Goal: Task Accomplishment & Management: Use online tool/utility

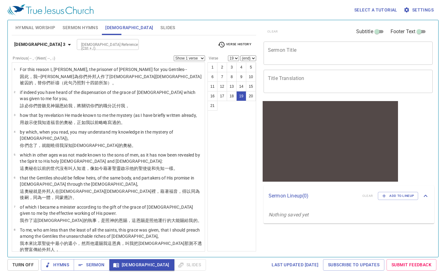
scroll to position [248, 0]
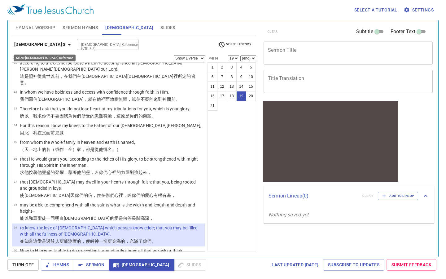
click at [66, 41] on icon "button" at bounding box center [69, 44] width 7 height 7
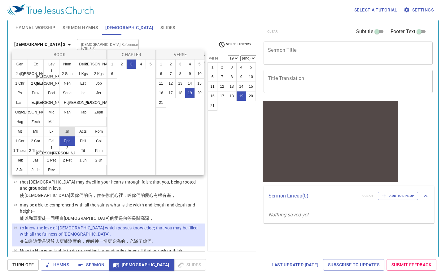
click at [68, 128] on button "Jn" at bounding box center [67, 131] width 16 height 10
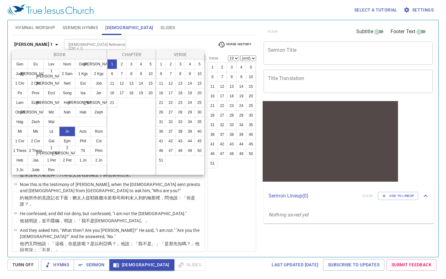
scroll to position [0, 0]
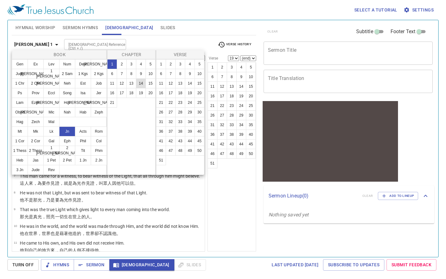
click at [141, 84] on button "14" at bounding box center [141, 83] width 10 height 10
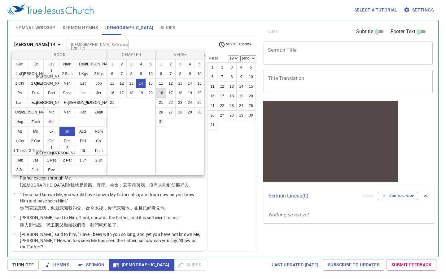
click at [162, 94] on button "16" at bounding box center [161, 93] width 10 height 10
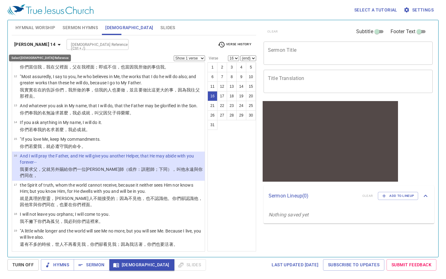
click at [55, 45] on icon "button" at bounding box center [58, 44] width 7 height 7
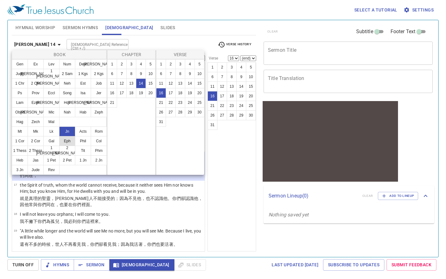
click at [67, 142] on button "Eph" at bounding box center [67, 141] width 16 height 10
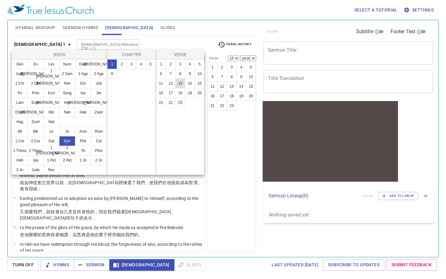
click at [182, 85] on button "13" at bounding box center [180, 83] width 10 height 10
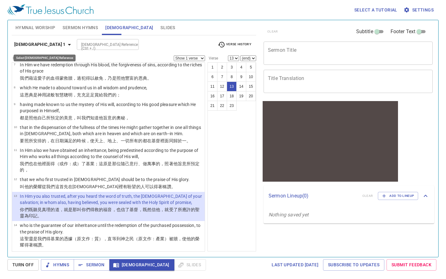
click at [66, 46] on icon "button" at bounding box center [69, 44] width 7 height 7
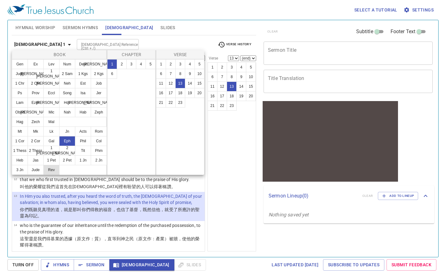
click at [52, 169] on button "Rev" at bounding box center [51, 170] width 16 height 10
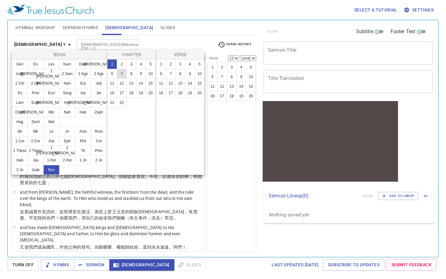
click at [123, 74] on button "7" at bounding box center [122, 74] width 10 height 10
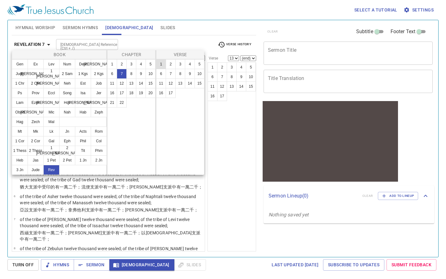
click at [161, 65] on button "1" at bounding box center [161, 64] width 10 height 10
select select "1"
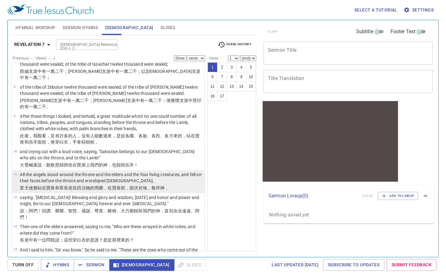
scroll to position [159, 0]
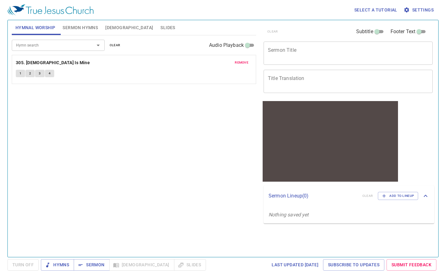
click at [99, 45] on icon "Open" at bounding box center [98, 46] width 3 height 2
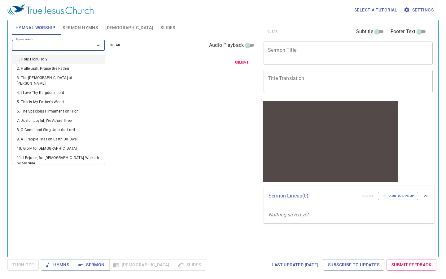
click at [242, 63] on span "remove" at bounding box center [242, 63] width 14 height 6
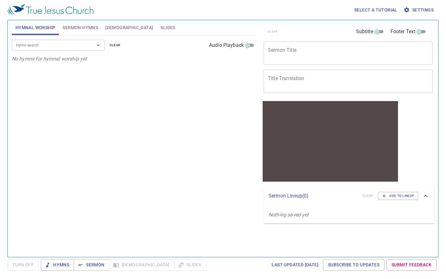
click at [100, 44] on icon "Open" at bounding box center [97, 45] width 7 height 7
click at [100, 46] on icon "Open" at bounding box center [97, 45] width 7 height 7
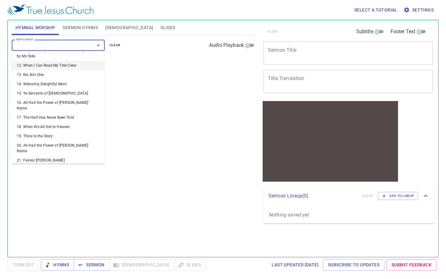
scroll to position [108, 0]
click at [75, 97] on li "16. All Hail the Power of Jesus' Name" at bounding box center [58, 104] width 93 height 15
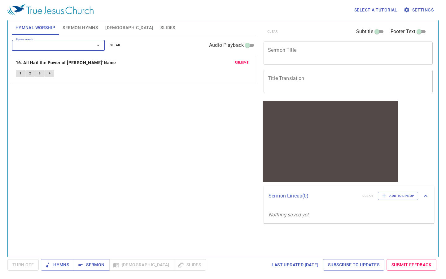
click at [19, 73] on button "1" at bounding box center [20, 73] width 9 height 7
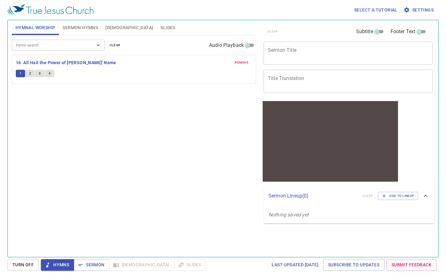
click at [31, 72] on button "2" at bounding box center [29, 73] width 9 height 7
click at [41, 73] on span "3" at bounding box center [40, 74] width 2 height 6
click at [50, 72] on span "4" at bounding box center [50, 74] width 2 height 6
click at [100, 44] on icon "Open" at bounding box center [97, 45] width 7 height 7
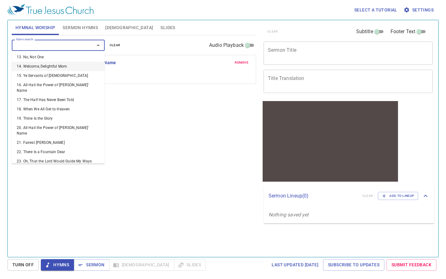
scroll to position [125, 0]
click at [54, 104] on li "18. When We All Get to Heaven" at bounding box center [58, 108] width 93 height 9
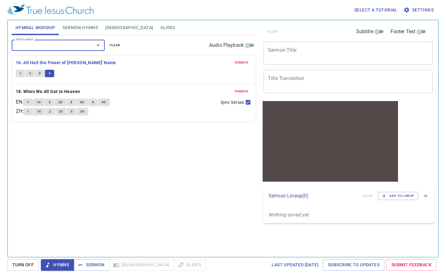
click at [98, 48] on icon "Open" at bounding box center [97, 45] width 7 height 7
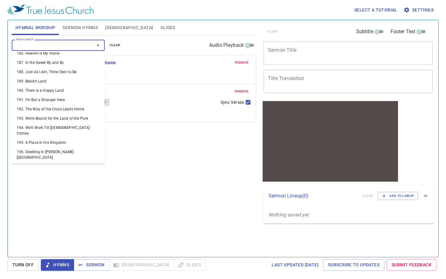
scroll to position [1823, 0]
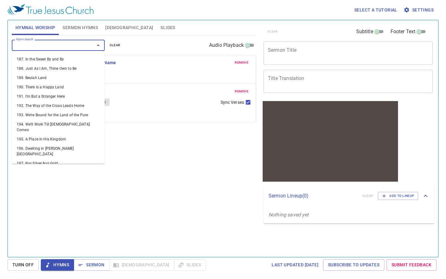
click at [59, 252] on li "207. I Know Not the Hour" at bounding box center [58, 256] width 93 height 9
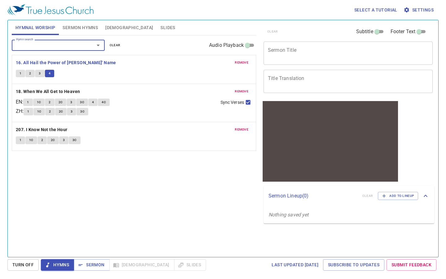
click at [19, 143] on button "1" at bounding box center [20, 139] width 9 height 7
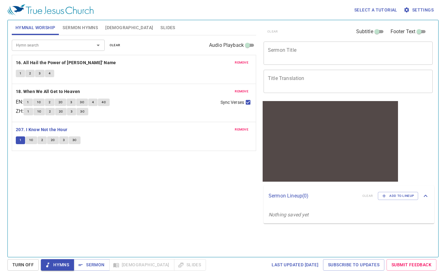
click at [33, 141] on span "1C" at bounding box center [31, 140] width 4 height 6
click at [41, 139] on span "2" at bounding box center [42, 140] width 2 height 6
click at [50, 143] on button "2C" at bounding box center [53, 139] width 12 height 7
click at [64, 141] on span "3" at bounding box center [64, 140] width 2 height 6
click at [78, 139] on button "3C" at bounding box center [75, 139] width 12 height 7
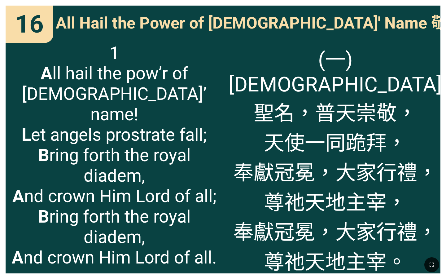
click at [208, 116] on span "1 A ll hail the pow’r of [DEMOGRAPHIC_DATA]’ name! L et angels prostrate fall; …" at bounding box center [114, 155] width 206 height 225
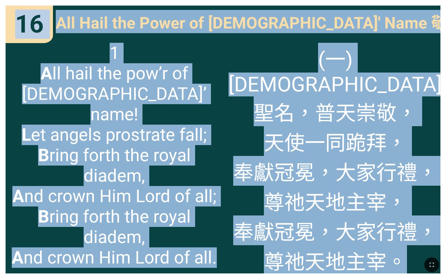
drag, startPoint x: 17, startPoint y: 20, endPoint x: 400, endPoint y: 241, distance: 442.0
click at [400, 241] on div "16 16 All Hail the Power of Jesus' Name 敬拜天地主宰 All Hail the Power of Jesus' Nam…" at bounding box center [223, 139] width 446 height 279
copy div "16 16 All Hail the Power of Jesus' Name 敬拜天地主宰 All Hail the Power of Jesus' Nam…"
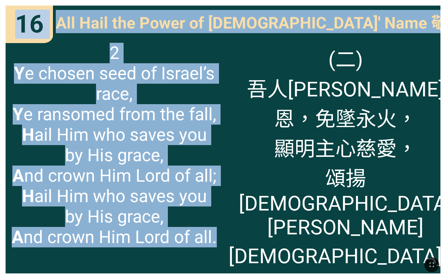
click at [222, 86] on div "2 Y e chosen seed of Israel’s race, Y e ransomed from the fall, H ail Him who s…" at bounding box center [114, 155] width 217 height 236
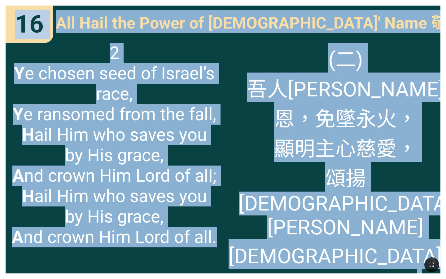
drag, startPoint x: 18, startPoint y: 19, endPoint x: 446, endPoint y: 220, distance: 472.8
click at [446, 220] on div "16 16 All Hail the Power of Jesus' Name 敬拜天地主宰 All Hail the Power of Jesus' Nam…" at bounding box center [223, 139] width 446 height 279
copy div "16 16 All Hail the Power of Jesus' Name 敬拜天地主宰 All Hail the Power of Jesus' Nam…"
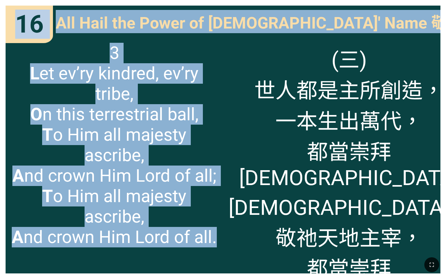
click at [195, 108] on span "3 L et ev’ry kindred, ev’ry tribe, O n this terrestrial ball, T o Him all majes…" at bounding box center [114, 145] width 206 height 204
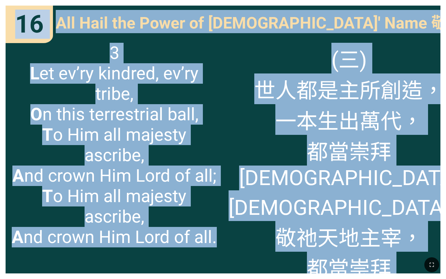
drag, startPoint x: 19, startPoint y: 20, endPoint x: 400, endPoint y: 231, distance: 435.5
click at [400, 231] on div "16 16 All Hail the Power of Jesus' Name 敬拜天地主宰 All Hail the Power of Jesus' Nam…" at bounding box center [223, 139] width 446 height 279
copy div "16 16 All Hail the Power of Jesus' Name 敬拜天地主宰 All Hail the Power of Jesus' Nam…"
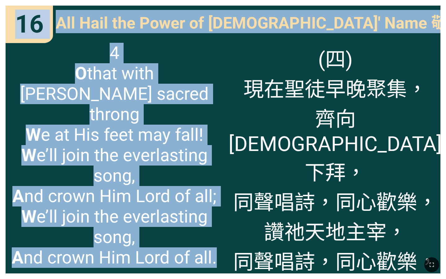
click at [178, 108] on span "4 O that with yonder sacred throng W e at His feet may fall! W e’ll join the ev…" at bounding box center [114, 155] width 206 height 225
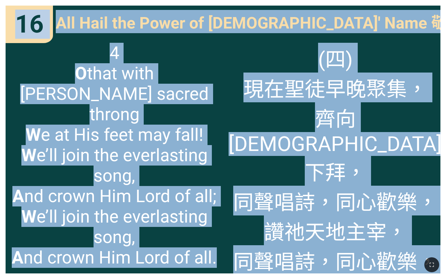
drag, startPoint x: 18, startPoint y: 19, endPoint x: 415, endPoint y: 251, distance: 459.7
click at [415, 2] on div "Hymnal Worship Hymnal Worship 詩頌崇拜 詩頌崇拜 16 16 16 All Hail the Power of Jesus' N…" at bounding box center [222, 2] width 441 height 0
copy div "16 16 All Hail the Power of Jesus' Name 敬拜天地主宰 All Hail the Power of Jesus' Nam…"
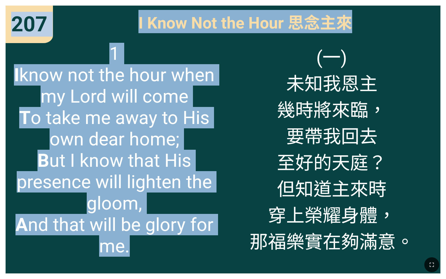
click at [230, 86] on div "(一) 未知我恩主 幾時將來臨， 要帶我回去 至好的天庭？ 但知道主來時 穿上榮耀身體， 那福樂實在夠滿意。" at bounding box center [331, 155] width 217 height 236
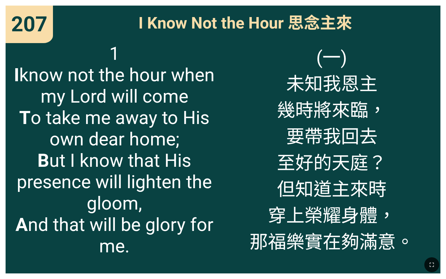
click at [184, 98] on span "1 I know not the hour when my Lord will come T o take me away to His own dear h…" at bounding box center [114, 150] width 206 height 214
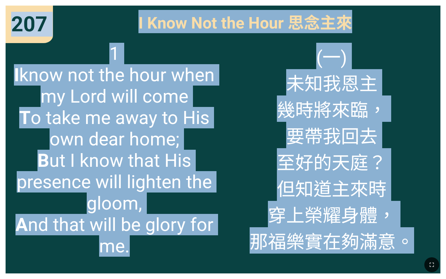
drag, startPoint x: 12, startPoint y: 24, endPoint x: 418, endPoint y: 231, distance: 455.0
click at [418, 231] on div "207 207 I Know Not the Hour 思念主來 I Know Not the Hour 思念主來 1 I know not the hour…" at bounding box center [223, 139] width 446 height 279
copy div "207 207 I Know Not the Hour 思念主來 I Know Not the Hour 思念主來 1 I know not the hour…"
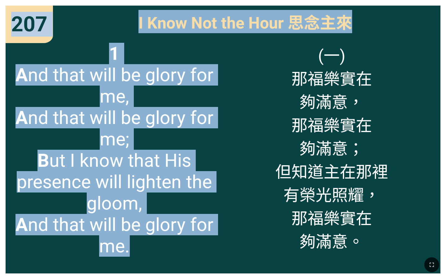
click at [191, 109] on span "1 A nd that will be glory for me, A nd that will be glory for me; B ut I know t…" at bounding box center [114, 150] width 206 height 214
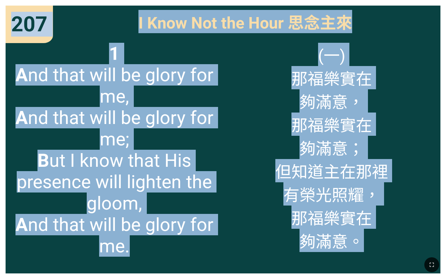
drag, startPoint x: 13, startPoint y: 16, endPoint x: 392, endPoint y: 241, distance: 440.7
click at [392, 241] on div "207 207 I Know Not the Hour 思念主來 I Know Not the Hour 思念主來 1 A nd that will be g…" at bounding box center [223, 139] width 446 height 279
copy div "207 207 I Know Not the Hour 思念主來 I Know Not the Hour 思念主來 1 A nd that will be g…"
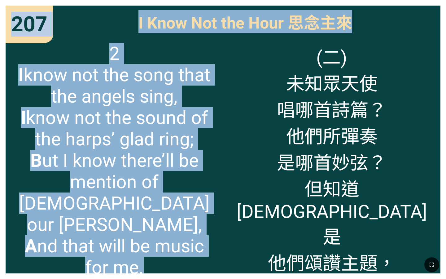
click at [173, 109] on span "2 I know not the song that the angels sing, I know not the sound of the harps’ …" at bounding box center [114, 160] width 206 height 235
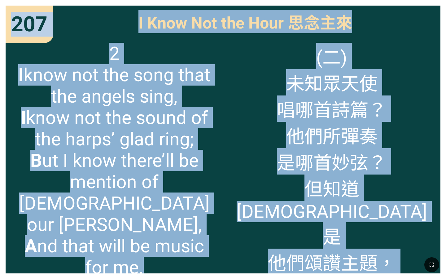
drag, startPoint x: 13, startPoint y: 15, endPoint x: 414, endPoint y: 252, distance: 465.3
click at [414, 2] on div "Hymnal Worship Hymnal Worship 詩頌崇拜 詩頌崇拜 16 18 207 207 207 I Know Not the Hour 思…" at bounding box center [222, 2] width 441 height 0
copy div "207 207 I Know Not the Hour 思念主來 I Know Not the Hour 思念主來 2 I know not the song…"
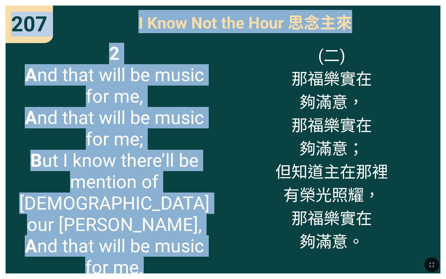
click at [172, 123] on span "2 A nd that will be music for me, A nd that will be music for me; B ut I know t…" at bounding box center [114, 160] width 206 height 235
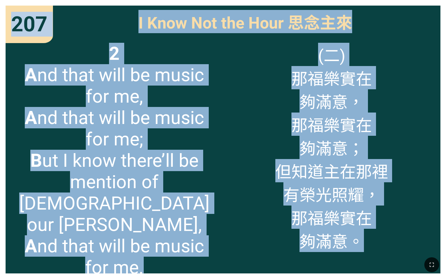
drag, startPoint x: 15, startPoint y: 13, endPoint x: 393, endPoint y: 251, distance: 446.4
click at [393, 2] on div "Hymnal Worship Hymnal Worship 詩頌崇拜 詩頌崇拜 16 18 207 207 207 I Know Not the Hour 思…" at bounding box center [222, 2] width 441 height 0
copy div "207 207 I Know Not the Hour 思念主來 I Know Not the Hour 思念主來 2 A nd that will be m…"
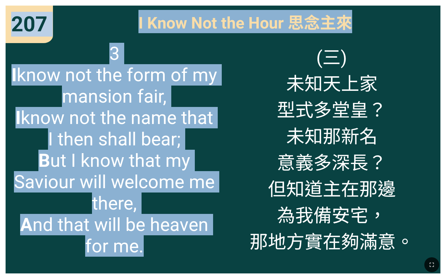
click at [179, 97] on span "3 I know not the form of my mansion fair, I know not the name that I then shall…" at bounding box center [114, 150] width 206 height 214
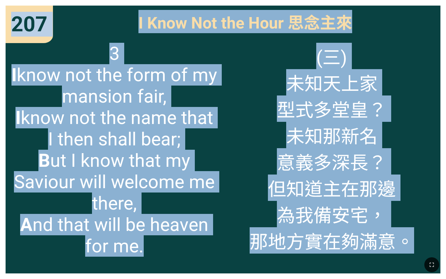
drag, startPoint x: 14, startPoint y: 17, endPoint x: 412, endPoint y: 234, distance: 453.3
click at [412, 234] on div "207 207 I Know Not the Hour 思念主來 I Know Not the Hour 思念主來 3 I know not the form…" at bounding box center [223, 139] width 446 height 279
copy div "207 207 I Know Not the Hour 思念主來 I Know Not the Hour 思念主來 3 I know not the form…"
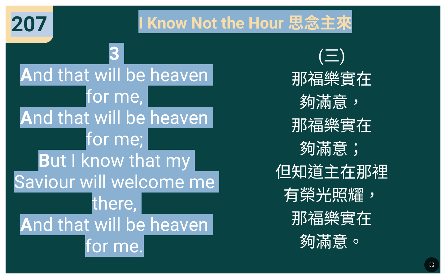
click at [202, 101] on span "3 A nd that will be heaven for me, A nd that will be heaven for me; B ut I know…" at bounding box center [114, 150] width 206 height 214
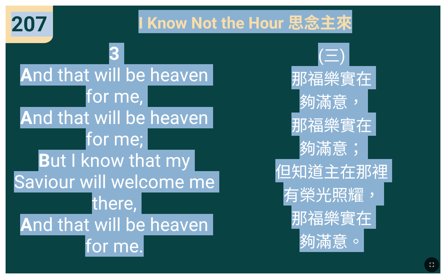
drag, startPoint x: 14, startPoint y: 18, endPoint x: 365, endPoint y: 246, distance: 418.3
click at [365, 246] on div "207 207 I Know Not the Hour 思念主來 I Know Not the Hour 思念主來 3 A nd that will be h…" at bounding box center [223, 139] width 446 height 279
copy div "207 207 I Know Not the Hour 思念主來 I Know Not the Hour 思念主來 3 A nd that will be h…"
